Goal: Information Seeking & Learning: Check status

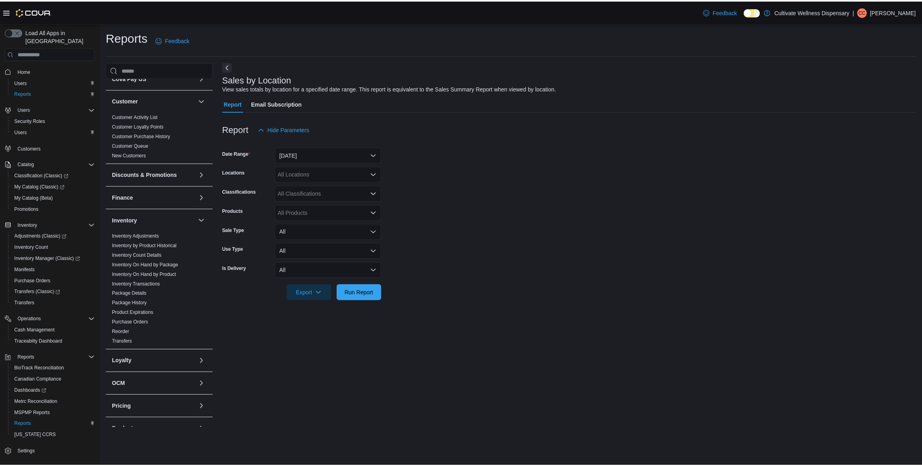
scroll to position [268, 0]
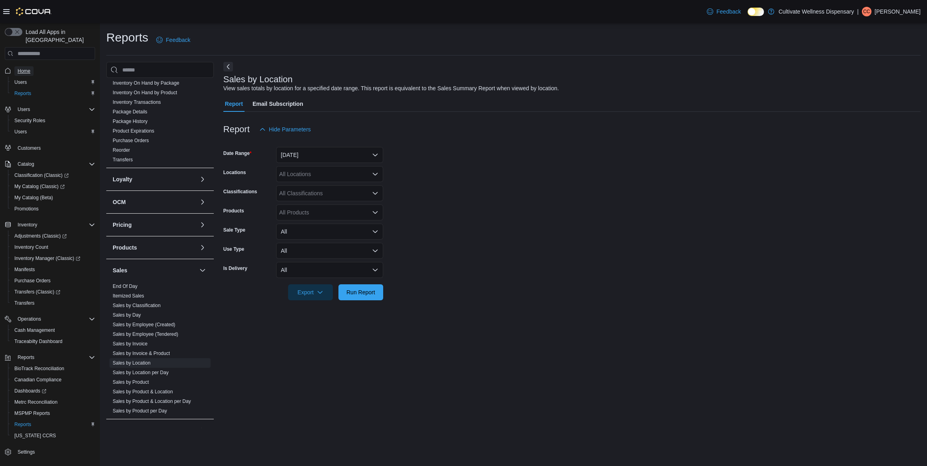
click at [25, 68] on span "Home" at bounding box center [24, 71] width 13 height 6
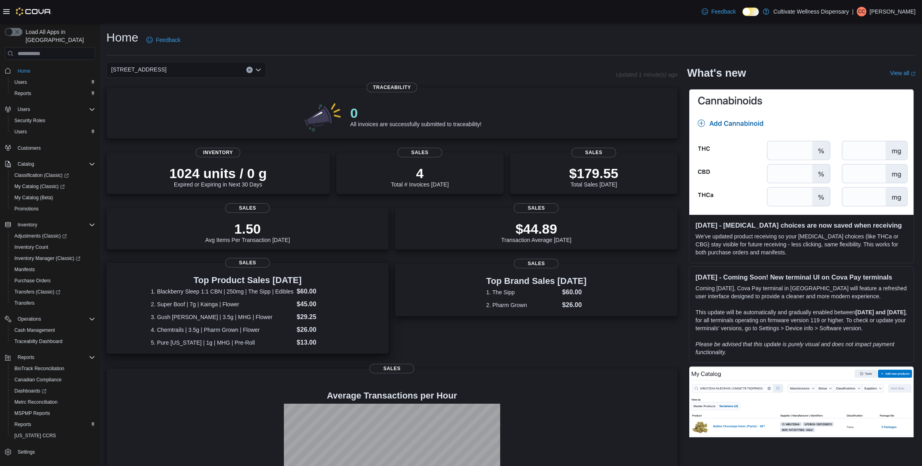
click at [305, 326] on dd "$26.00" at bounding box center [321, 330] width 48 height 10
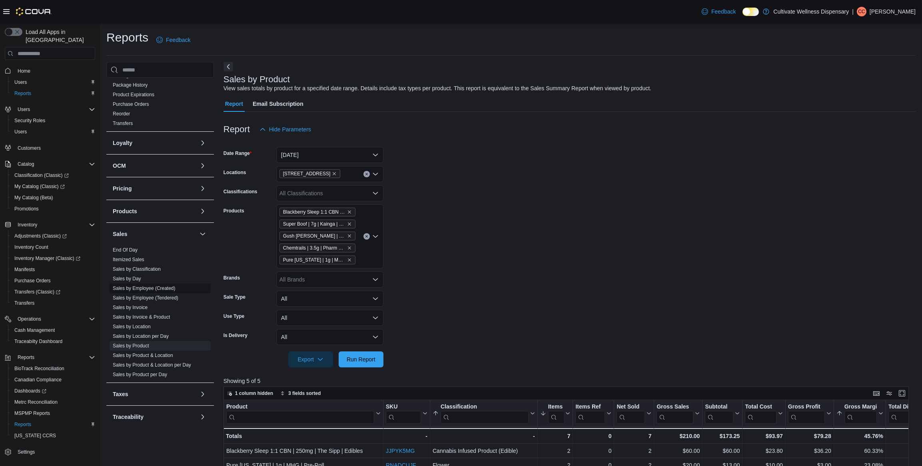
scroll to position [300, 0]
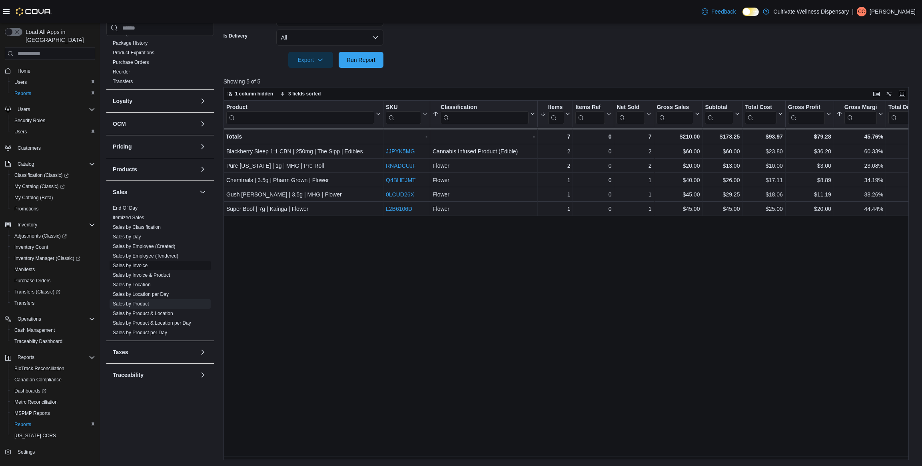
click at [138, 263] on link "Sales by Invoice" at bounding box center [130, 266] width 35 height 6
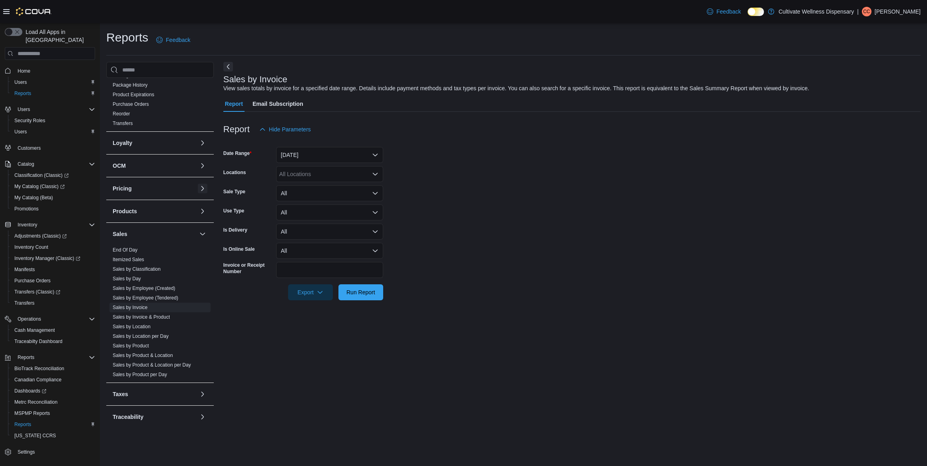
click at [198, 184] on button "button" at bounding box center [203, 189] width 10 height 10
click at [378, 152] on button "Yesterday" at bounding box center [329, 155] width 107 height 16
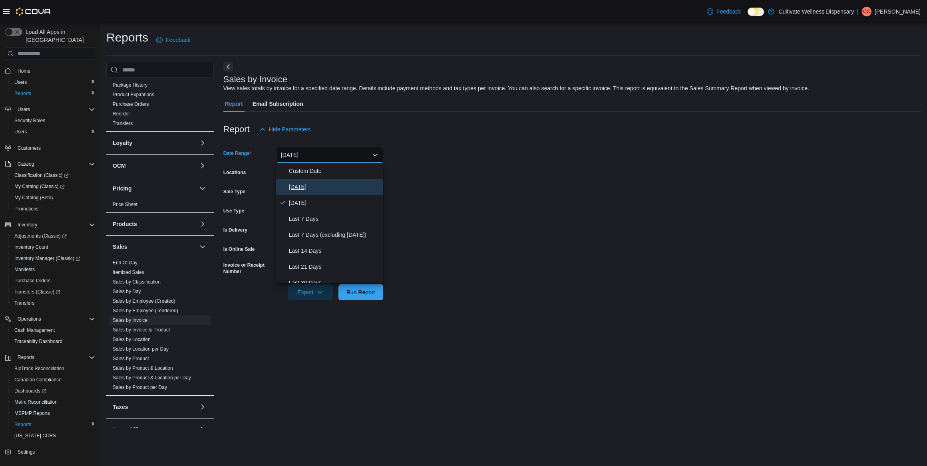
click at [320, 187] on span "Today" at bounding box center [334, 187] width 91 height 10
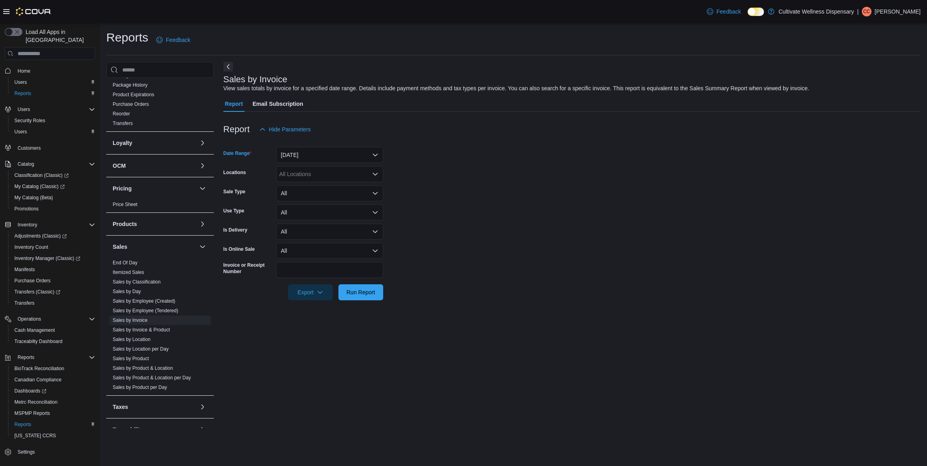
click at [452, 187] on form "Date Range Today Locations All Locations Sale Type All Use Type All Is Delivery…" at bounding box center [572, 219] width 698 height 163
click at [360, 294] on span "Run Report" at bounding box center [361, 292] width 29 height 8
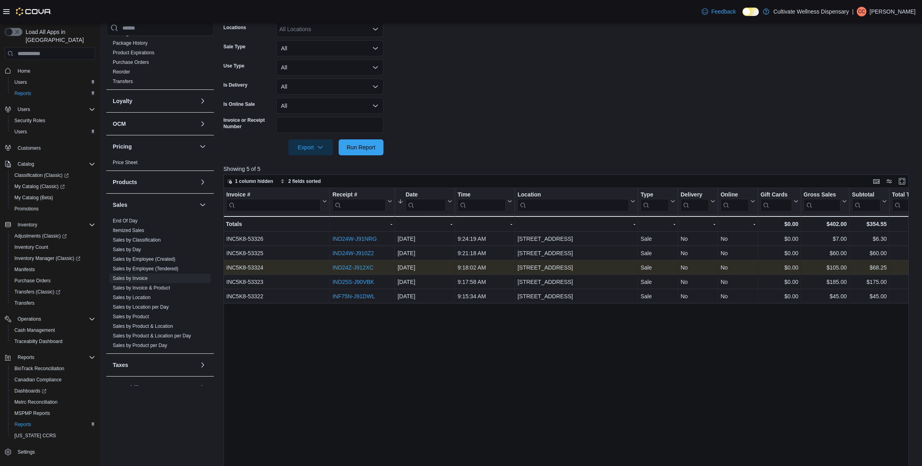
scroll to position [181, 0]
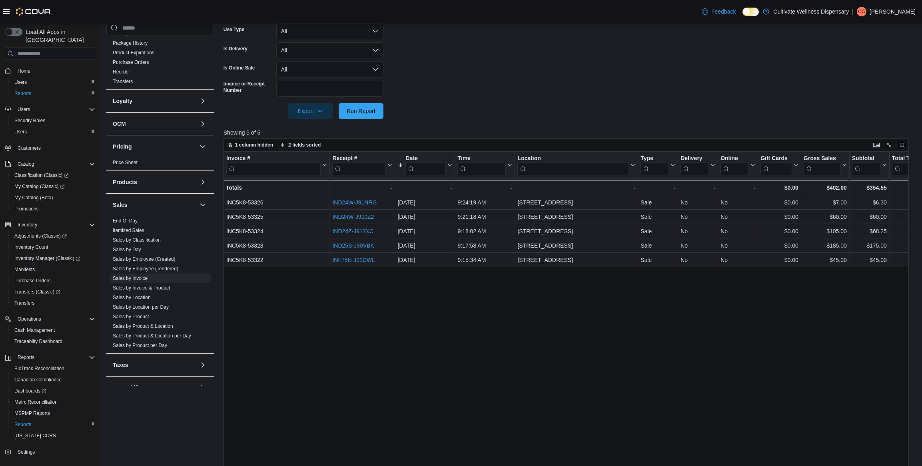
drag, startPoint x: 555, startPoint y: 313, endPoint x: 395, endPoint y: 315, distance: 159.9
click at [423, 310] on div "Invoice # Click to view column header actions Receipt # Click to view column he…" at bounding box center [568, 332] width 691 height 360
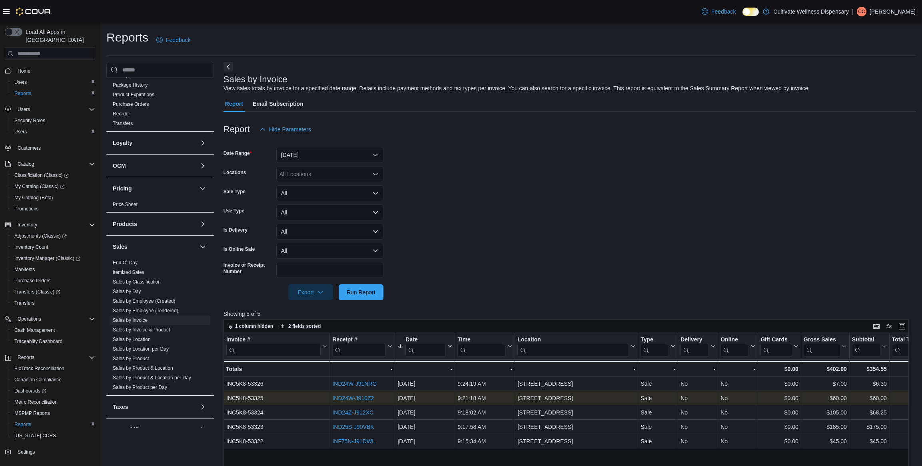
scroll to position [109, 0]
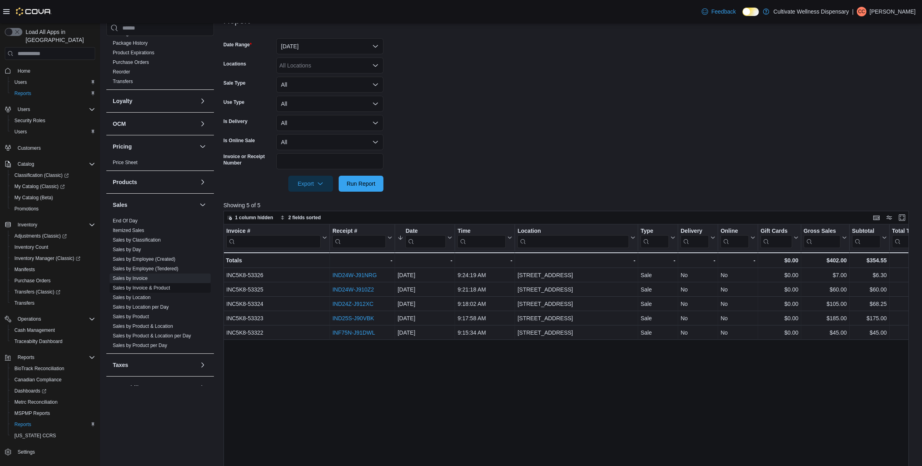
click at [153, 285] on link "Sales by Invoice & Product" at bounding box center [141, 288] width 57 height 6
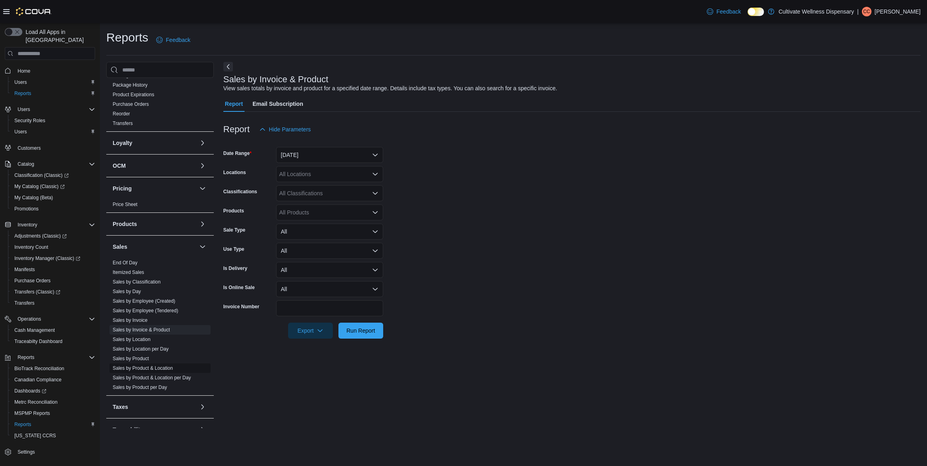
scroll to position [317, 0]
click at [163, 315] on link "Sales by Invoice & Product" at bounding box center [141, 318] width 57 height 6
click at [198, 229] on button "button" at bounding box center [203, 234] width 10 height 10
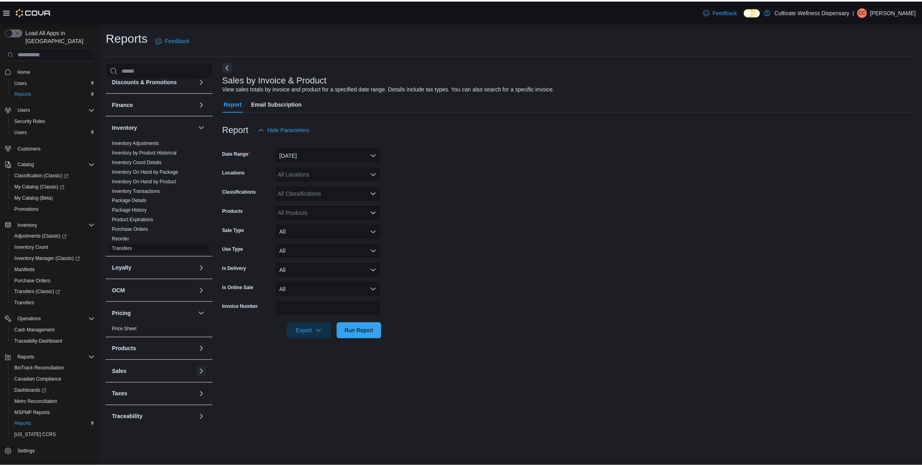
scroll to position [107, 0]
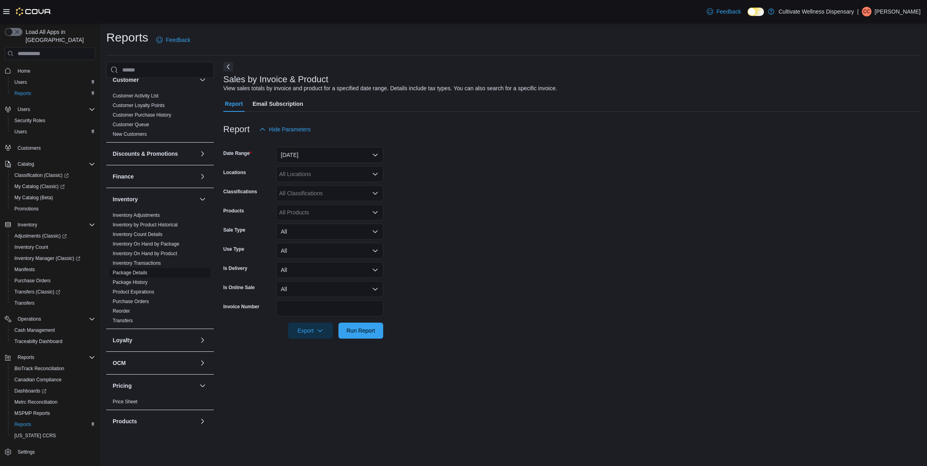
click at [142, 270] on link "Package Details" at bounding box center [130, 273] width 35 height 6
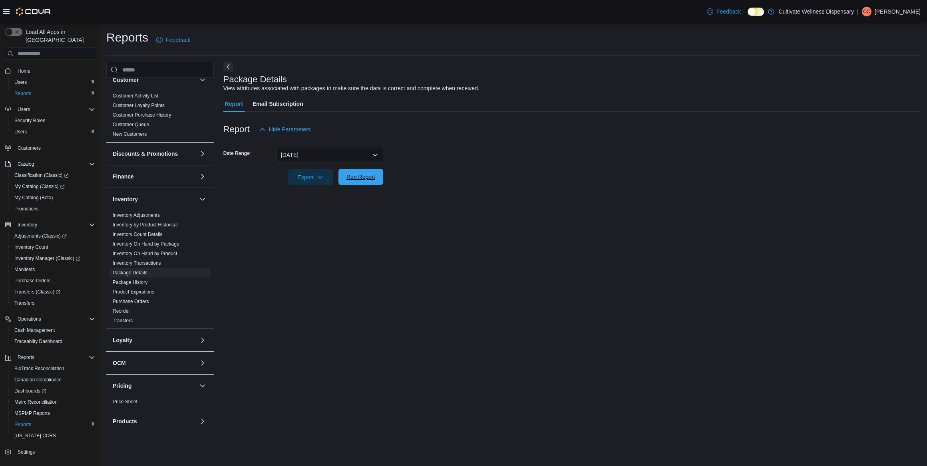
click at [351, 170] on span "Run Report" at bounding box center [360, 177] width 35 height 16
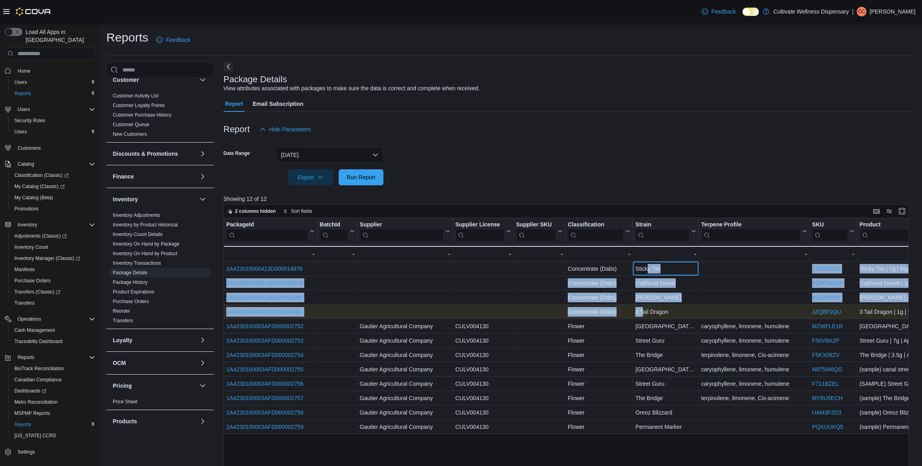
drag, startPoint x: 648, startPoint y: 271, endPoint x: 641, endPoint y: 305, distance: 34.6
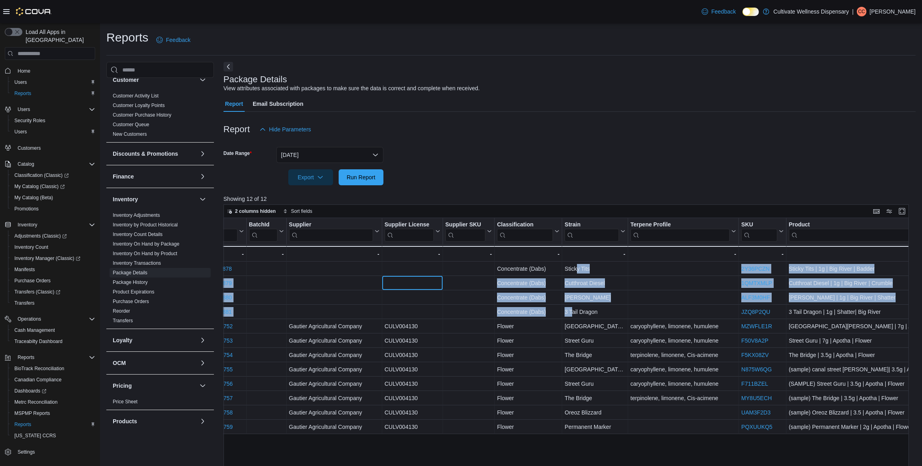
drag, startPoint x: 490, startPoint y: 288, endPoint x: 504, endPoint y: 289, distance: 14.0
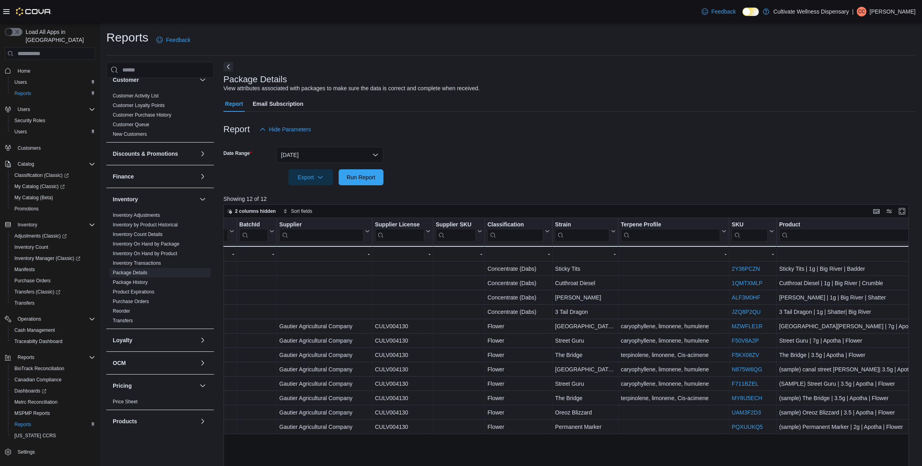
click at [666, 120] on div at bounding box center [569, 117] width 692 height 10
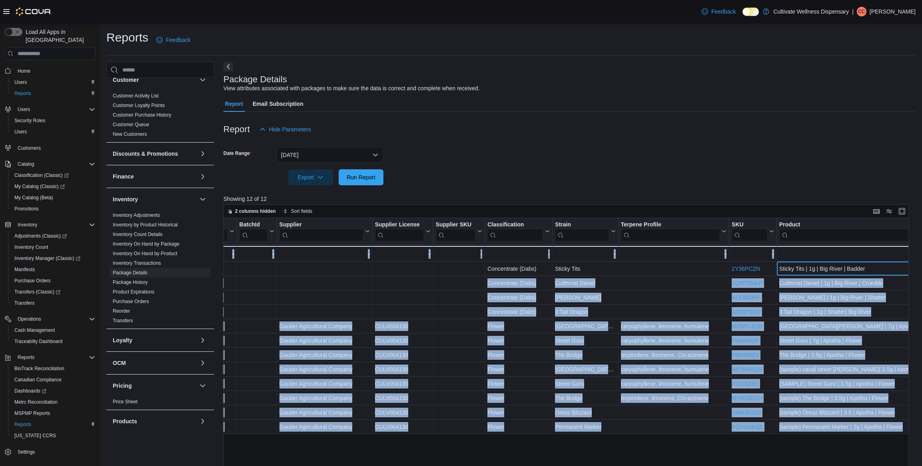
scroll to position [0, 91]
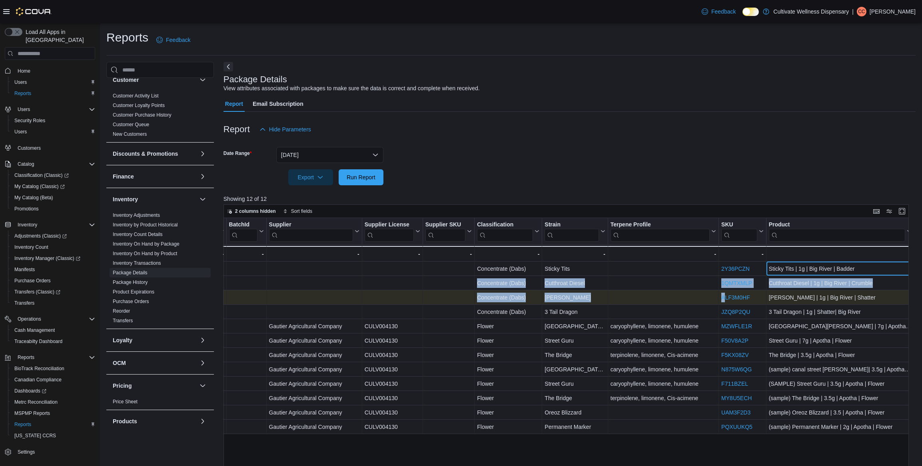
drag, startPoint x: 877, startPoint y: 264, endPoint x: 724, endPoint y: 293, distance: 155.1
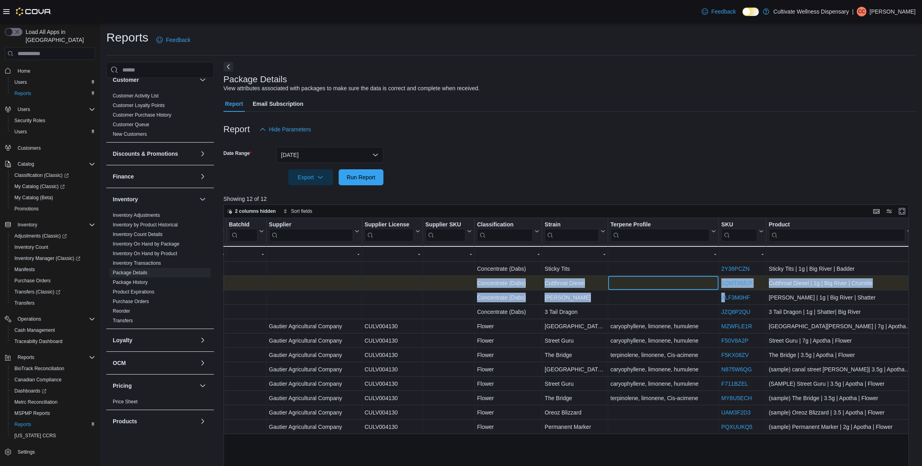
drag, startPoint x: 724, startPoint y: 293, endPoint x: 679, endPoint y: 285, distance: 45.9
click at [679, 285] on div "- Terpene Profile, column 8, row 2" at bounding box center [663, 283] width 106 height 9
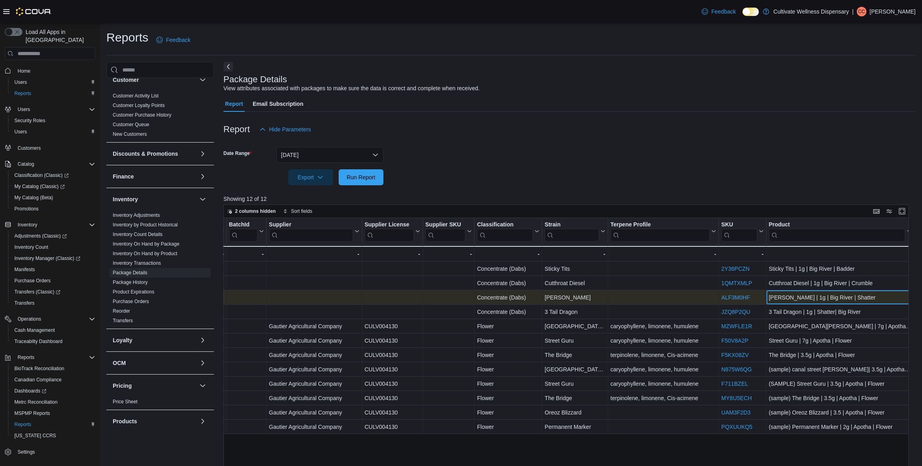
click at [823, 299] on div "Mellow Jack | 1g | Big River | Shatter" at bounding box center [839, 298] width 143 height 10
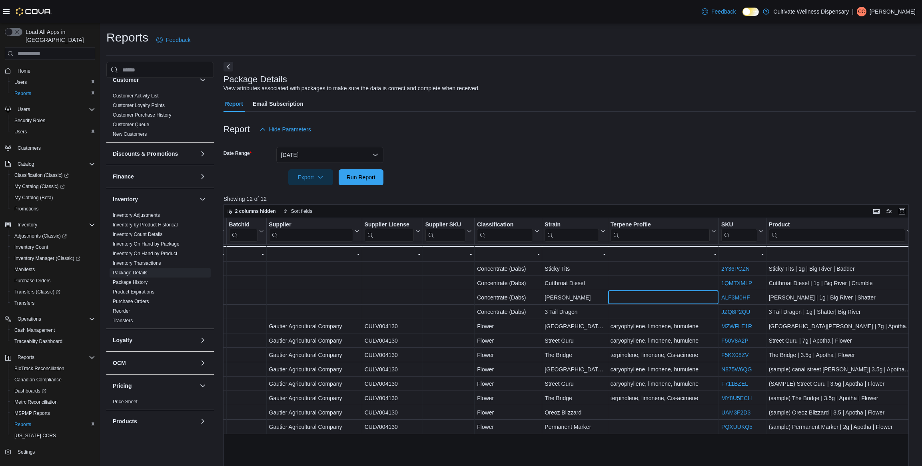
scroll to position [0, 0]
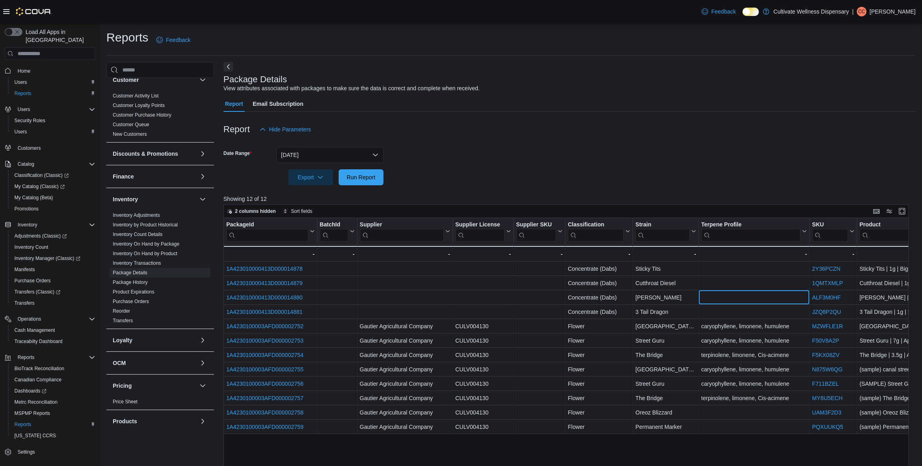
drag, startPoint x: 696, startPoint y: 291, endPoint x: 465, endPoint y: 301, distance: 231.2
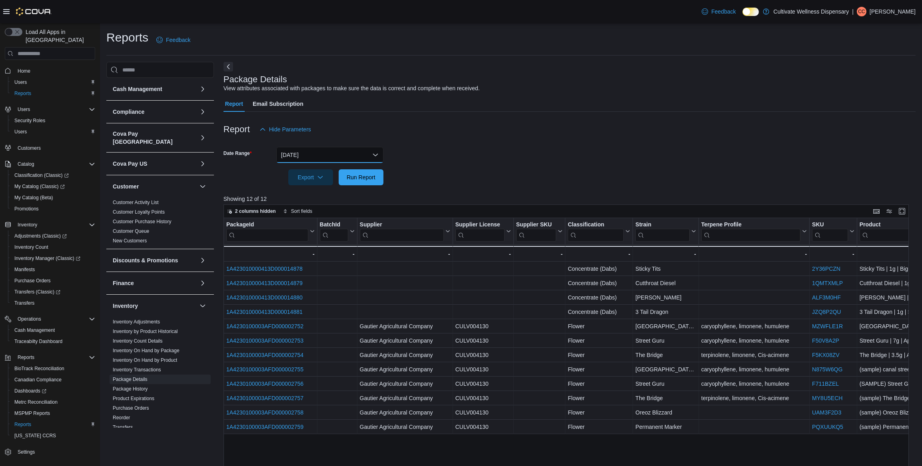
click at [371, 153] on button "Yesterday" at bounding box center [329, 155] width 107 height 16
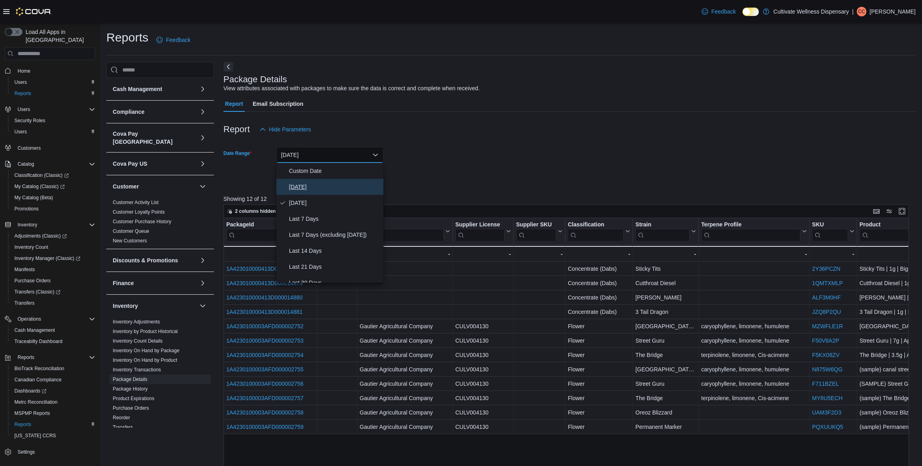
click at [315, 183] on span "Today" at bounding box center [334, 187] width 91 height 10
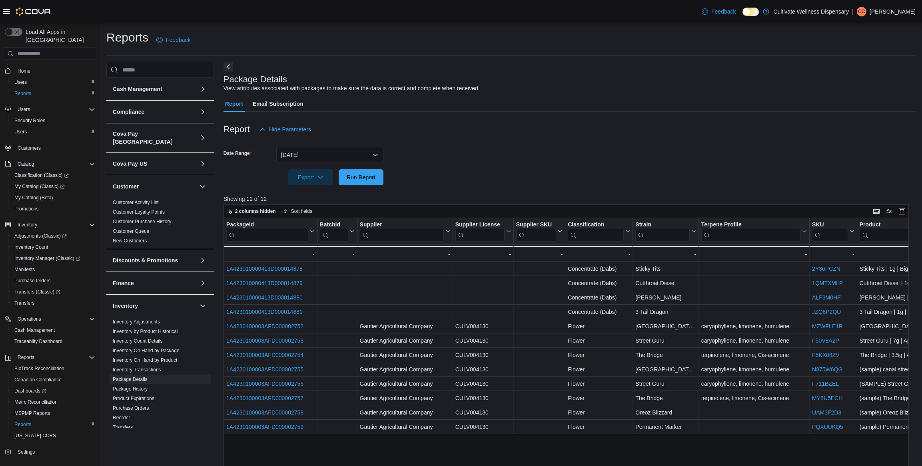
click at [475, 145] on div at bounding box center [569, 143] width 692 height 10
click at [364, 180] on span "Run Report" at bounding box center [361, 177] width 29 height 8
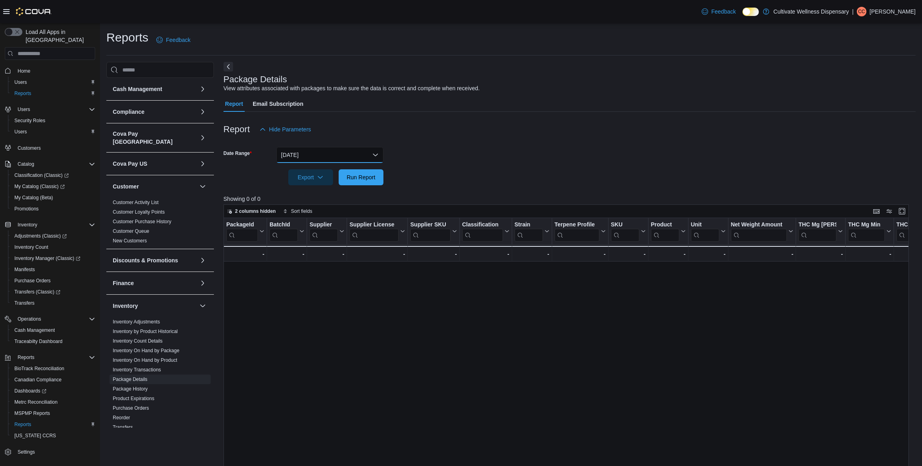
click at [374, 152] on button "Today" at bounding box center [329, 155] width 107 height 16
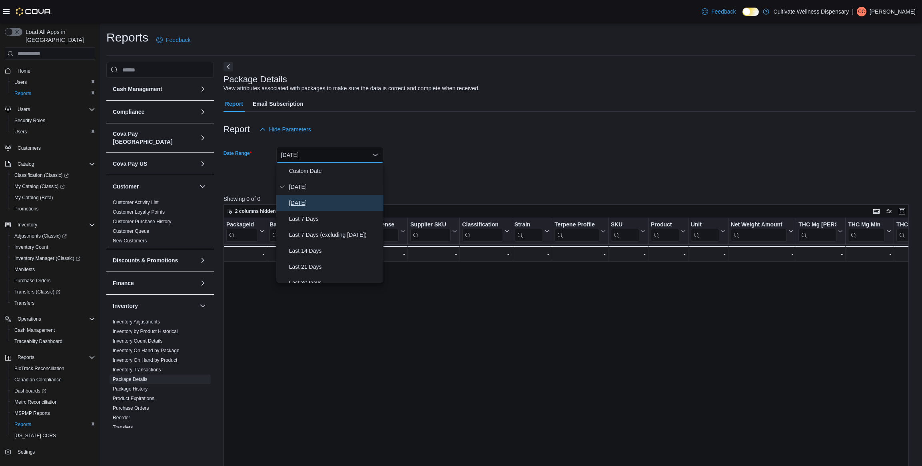
drag, startPoint x: 338, startPoint y: 202, endPoint x: 482, endPoint y: 140, distance: 157.6
click at [337, 202] on span "Yesterday" at bounding box center [334, 203] width 91 height 10
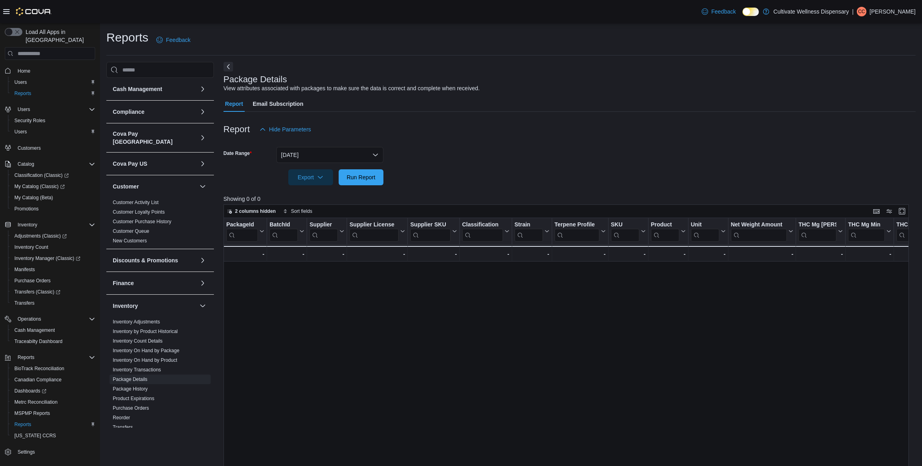
drag, startPoint x: 551, startPoint y: 117, endPoint x: 485, endPoint y: 147, distance: 72.4
click at [548, 118] on div at bounding box center [569, 117] width 692 height 10
click at [382, 177] on button "Run Report" at bounding box center [361, 177] width 45 height 16
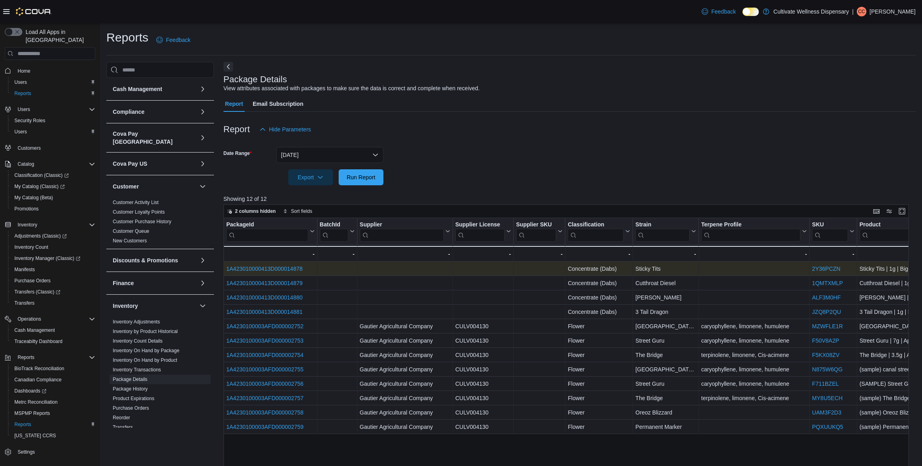
click at [252, 267] on link "1A423010000413D000014878" at bounding box center [264, 269] width 76 height 6
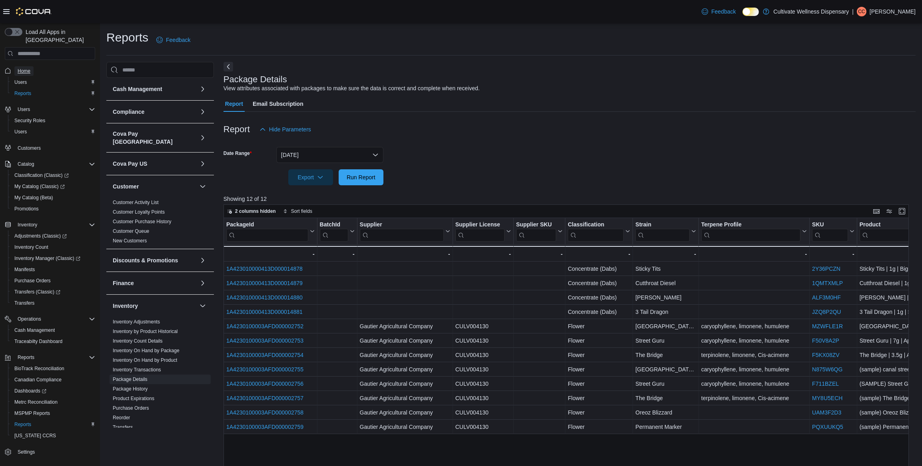
click at [24, 68] on span "Home" at bounding box center [24, 71] width 13 height 6
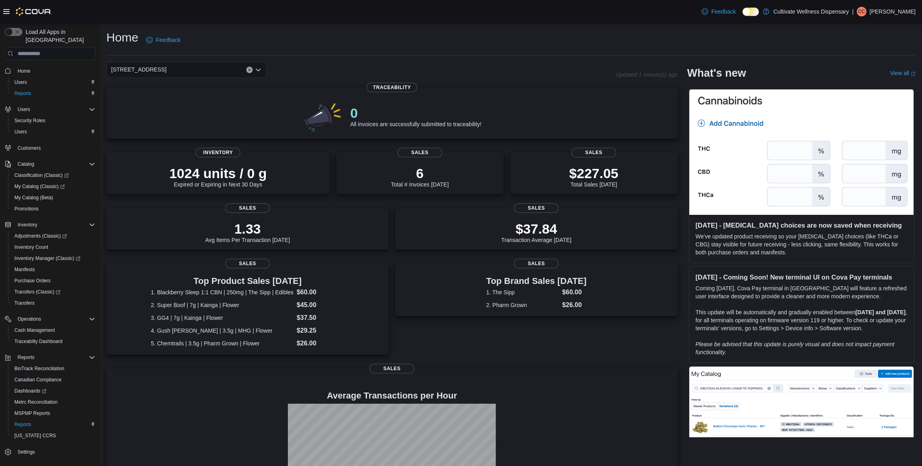
click at [259, 70] on icon "Open list of options" at bounding box center [258, 70] width 5 height 2
click at [188, 108] on span "6690 U.S. Hwy 98 Hattiesburg, MS 39402" at bounding box center [160, 107] width 55 height 8
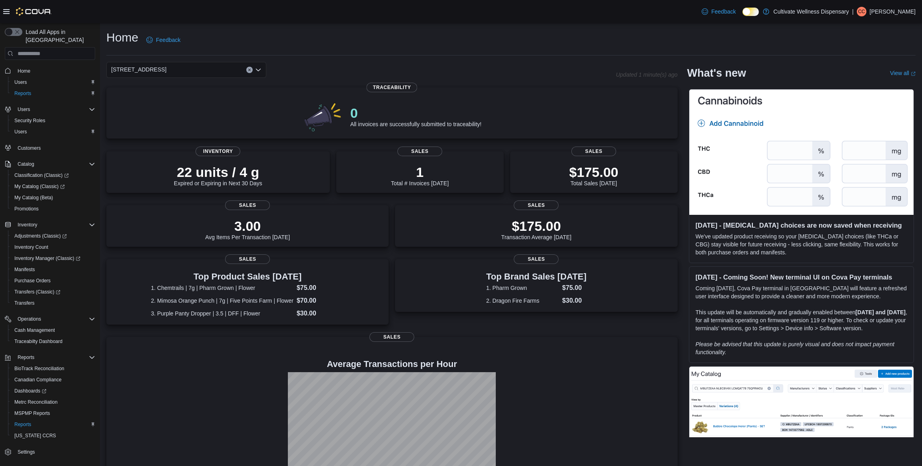
click at [261, 68] on icon "Open list of options" at bounding box center [258, 70] width 6 height 6
click at [188, 114] on span "794 E. Main Street, Tupelo, MS, 38804" at bounding box center [160, 118] width 55 height 8
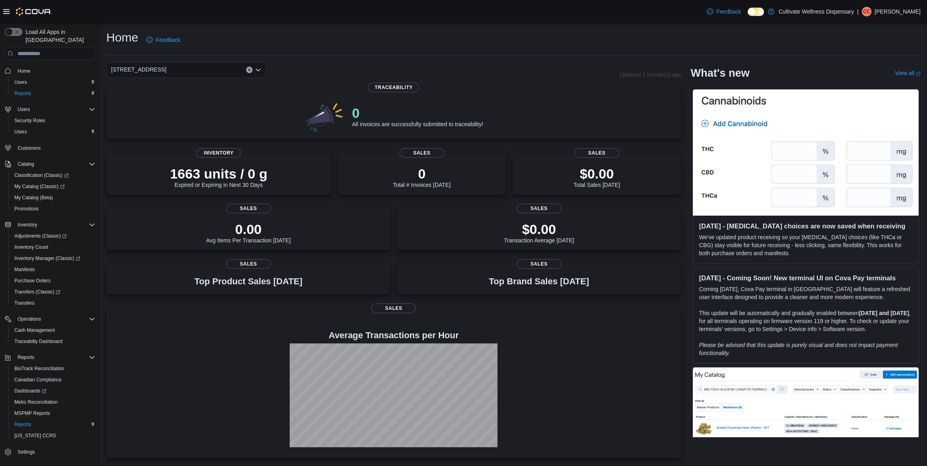
click at [260, 69] on icon "Open list of options" at bounding box center [258, 70] width 5 height 2
click at [203, 84] on span "Cultivate Wellness Dispensary" at bounding box center [167, 84] width 76 height 8
